Goal: Information Seeking & Learning: Learn about a topic

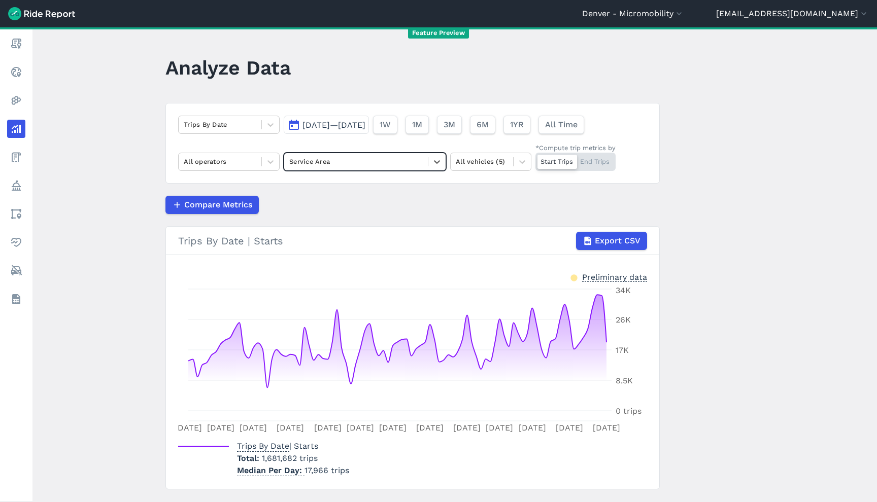
click at [698, 330] on main "Analyze Data Trips By Date Apr 1, 2025—Jun 30, 2025 1W 1M 3M 6M 1YR All Time Al…" at bounding box center [454, 264] width 844 height 475
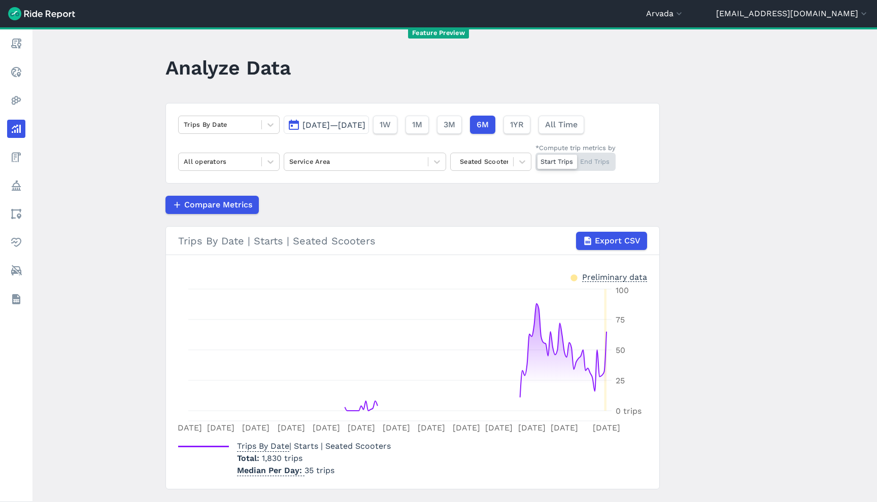
click at [825, 99] on main "Analyze Data Trips By Date [DATE]—[DATE] 1W 1M 3M 6M 1YR All Time All operators…" at bounding box center [454, 264] width 844 height 475
click at [254, 163] on div "All operators" at bounding box center [220, 162] width 83 height 16
click at [245, 200] on div "Lime" at bounding box center [228, 204] width 101 height 18
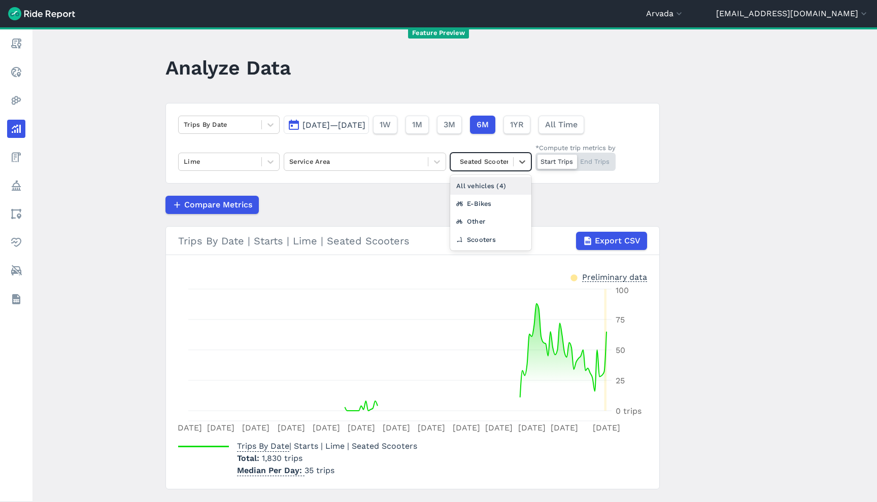
click at [470, 160] on div at bounding box center [482, 162] width 52 height 12
click at [484, 185] on div "All vehicles (4)" at bounding box center [490, 186] width 81 height 18
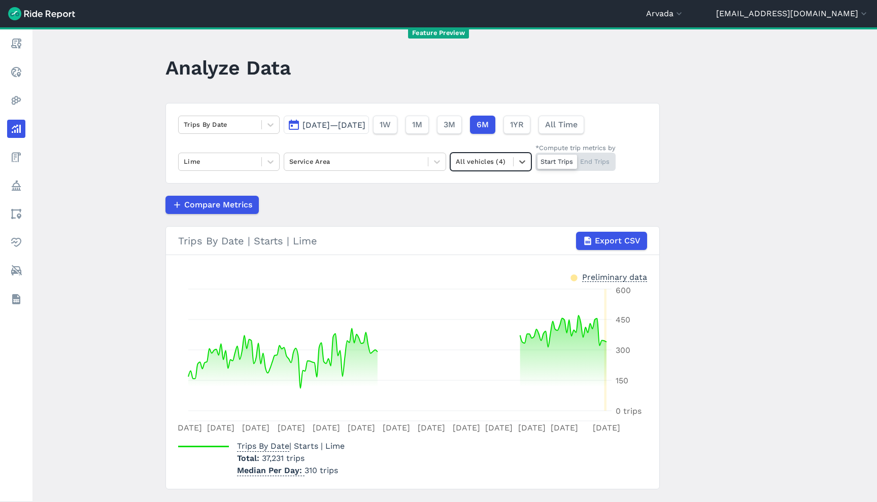
click at [481, 166] on div at bounding box center [482, 162] width 52 height 12
click at [489, 240] on div "Seated Scooters" at bounding box center [490, 240] width 81 height 18
